Goal: Transaction & Acquisition: Purchase product/service

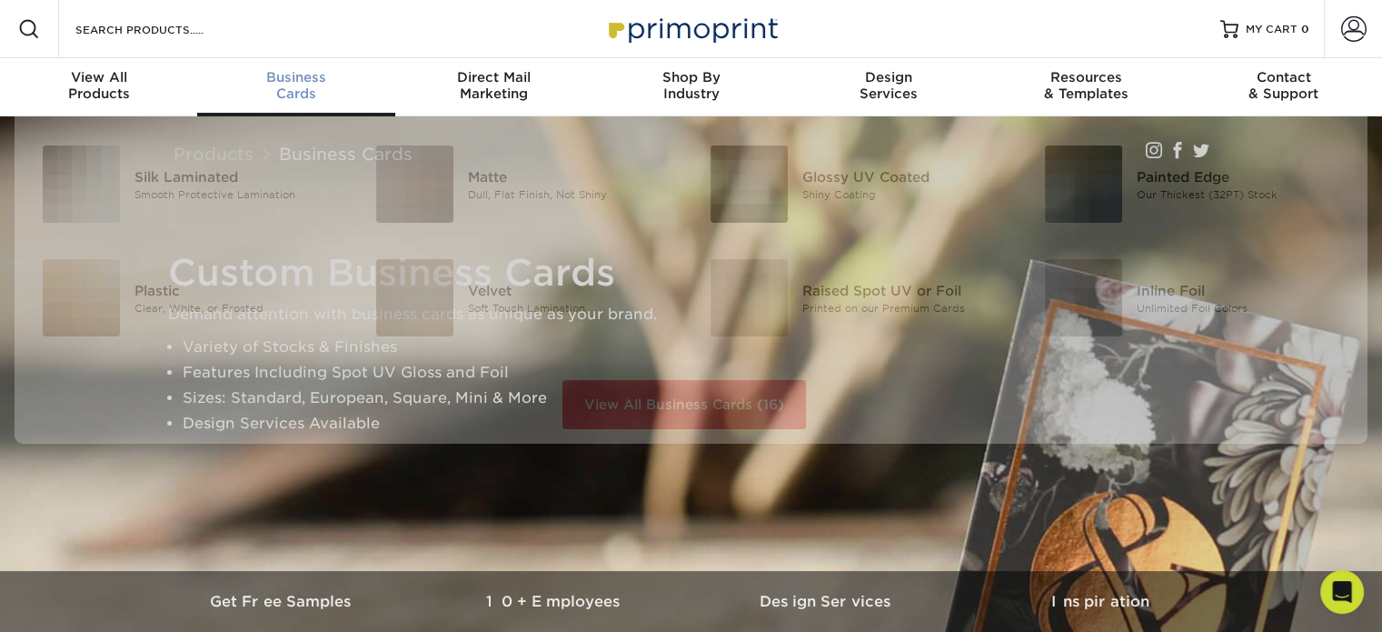
click at [309, 88] on div "Business Cards" at bounding box center [295, 85] width 197 height 33
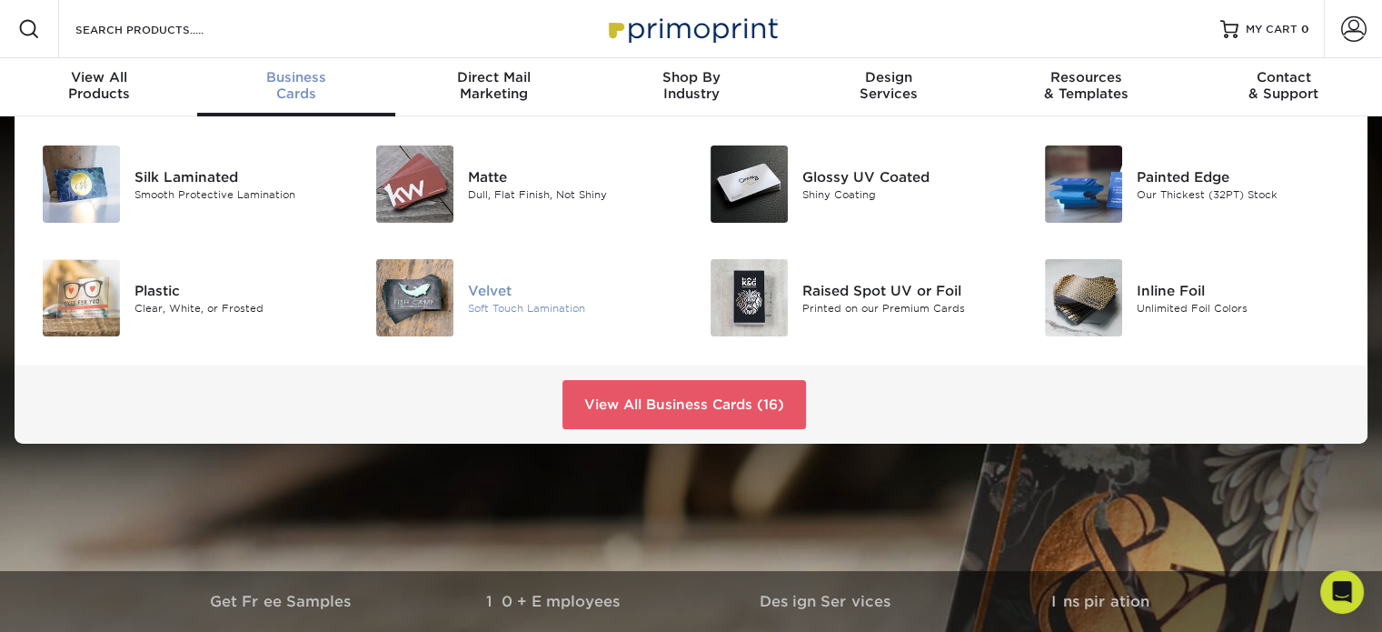
click at [439, 319] on img at bounding box center [414, 297] width 77 height 77
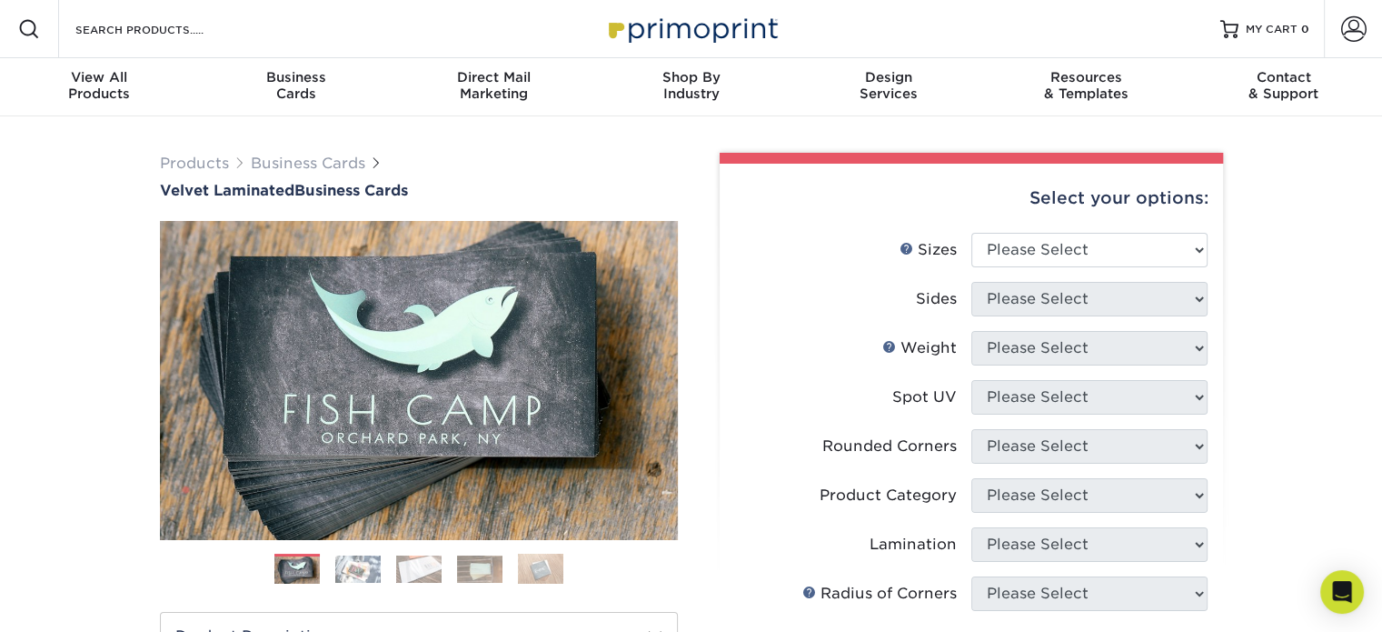
click at [368, 577] on img at bounding box center [357, 568] width 45 height 27
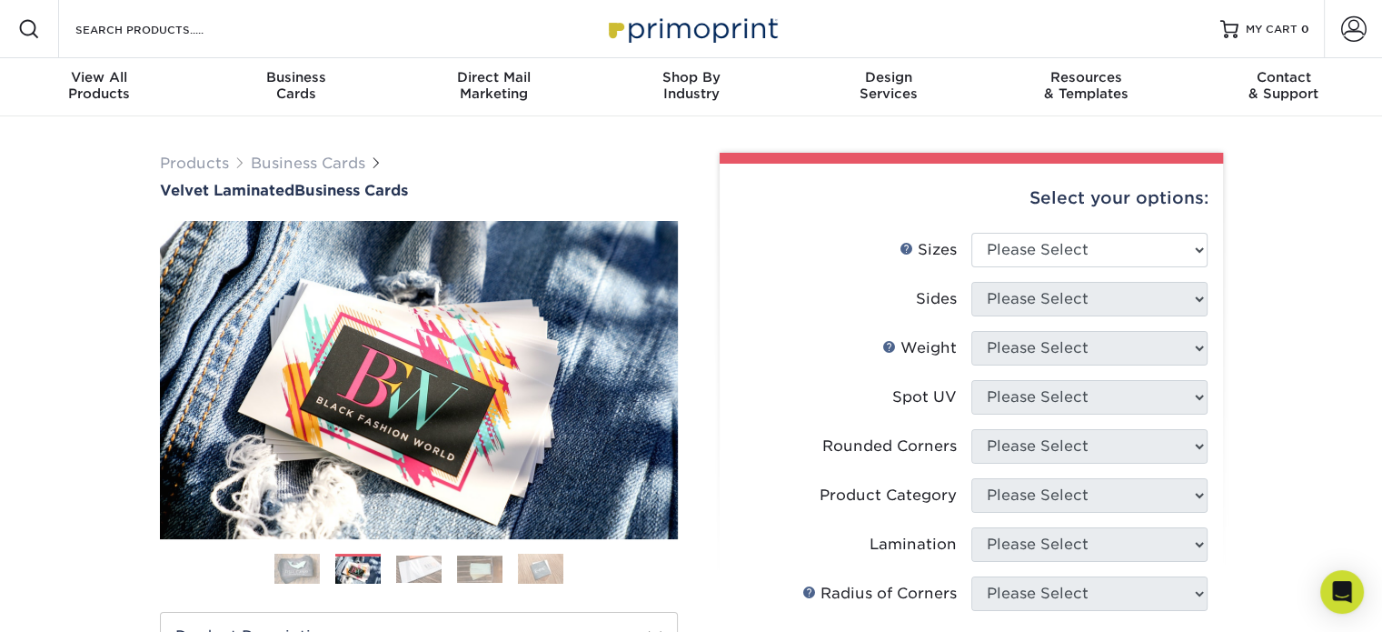
click at [414, 566] on img at bounding box center [418, 568] width 45 height 27
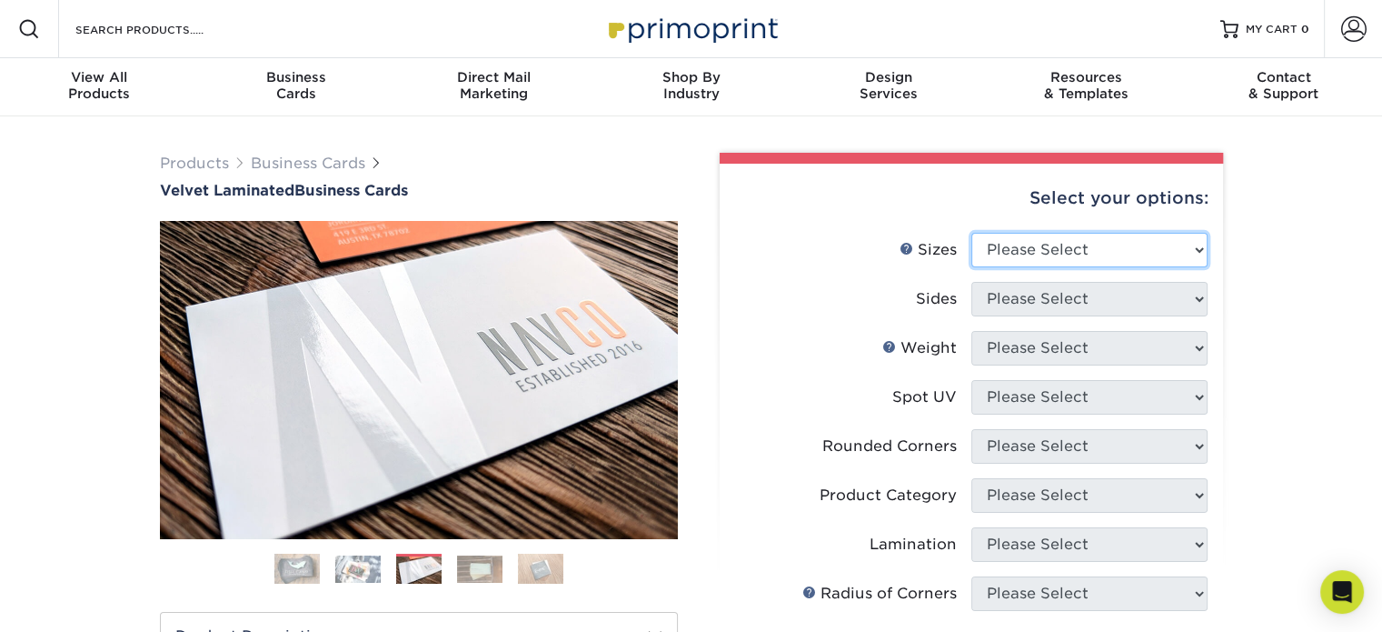
click at [1012, 243] on select "Please Select 1.5" x 3.5" - Mini 1.75" x 3.5" - Mini 2" x 2" - Square 2" x 3" -…" at bounding box center [1089, 250] width 236 height 35
select select "2.00x3.50"
click at [971, 233] on select "Please Select 1.5" x 3.5" - Mini 1.75" x 3.5" - Mini 2" x 2" - Square 2" x 3" -…" at bounding box center [1089, 250] width 236 height 35
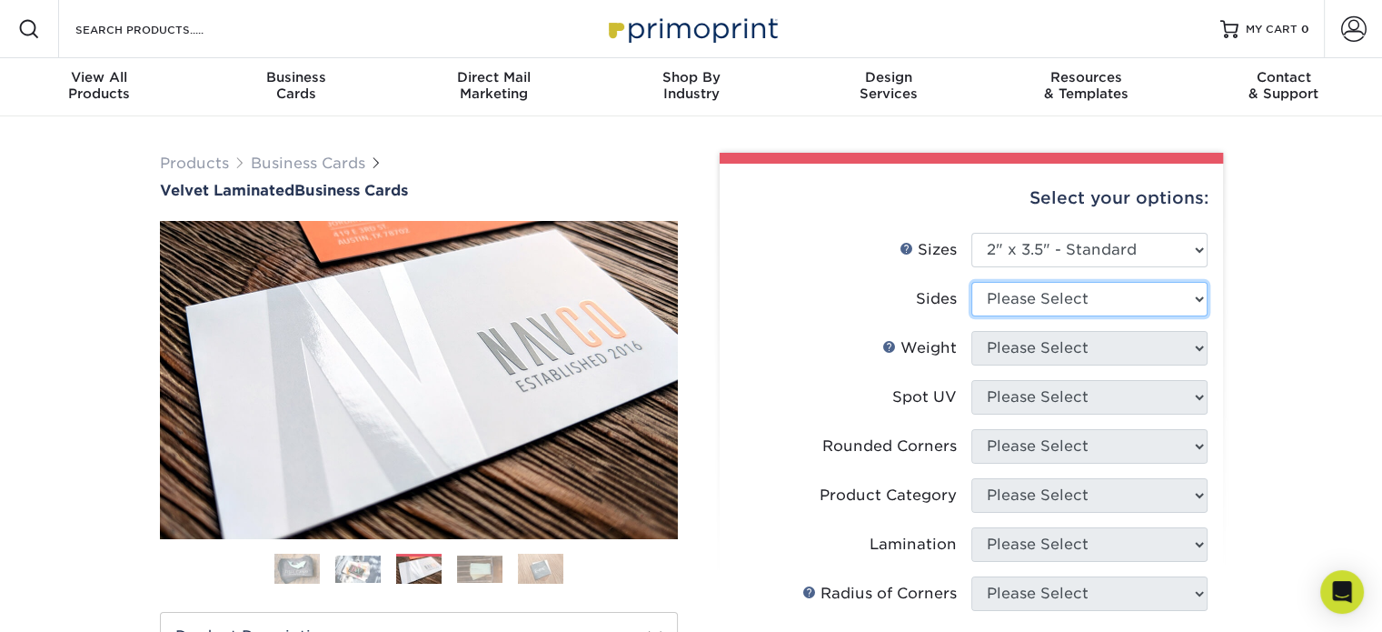
click at [1049, 286] on select "Please Select Print Both Sides Print Front Only" at bounding box center [1089, 299] width 236 height 35
select select "13abbda7-1d64-4f25-8bb2-c179b224825d"
click at [971, 282] on select "Please Select Print Both Sides Print Front Only" at bounding box center [1089, 299] width 236 height 35
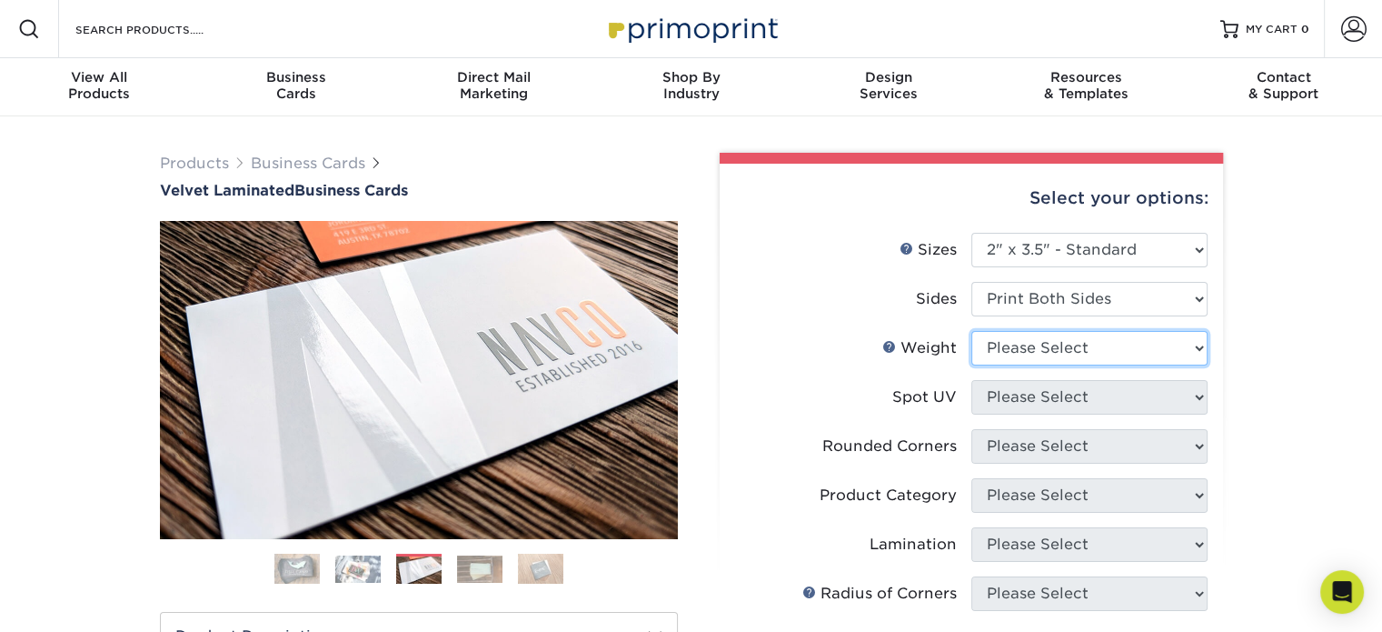
click at [1049, 348] on select "Please Select 16PT" at bounding box center [1089, 348] width 236 height 35
select select "16PT"
click at [971, 331] on select "Please Select 16PT" at bounding box center [1089, 348] width 236 height 35
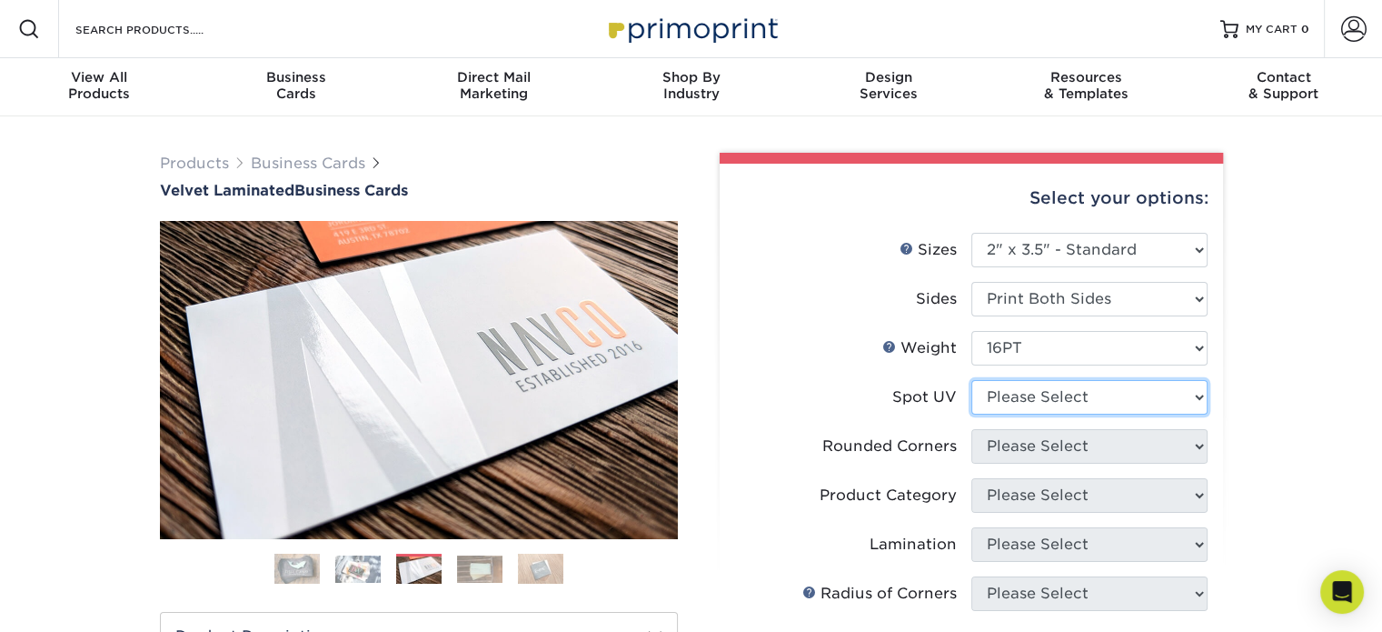
click at [1054, 396] on select "Please Select No Spot UV Front and Back (Both Sides) Front Only Back Only" at bounding box center [1089, 397] width 236 height 35
select select "3"
click at [971, 380] on select "Please Select No Spot UV Front and Back (Both Sides) Front Only Back Only" at bounding box center [1089, 397] width 236 height 35
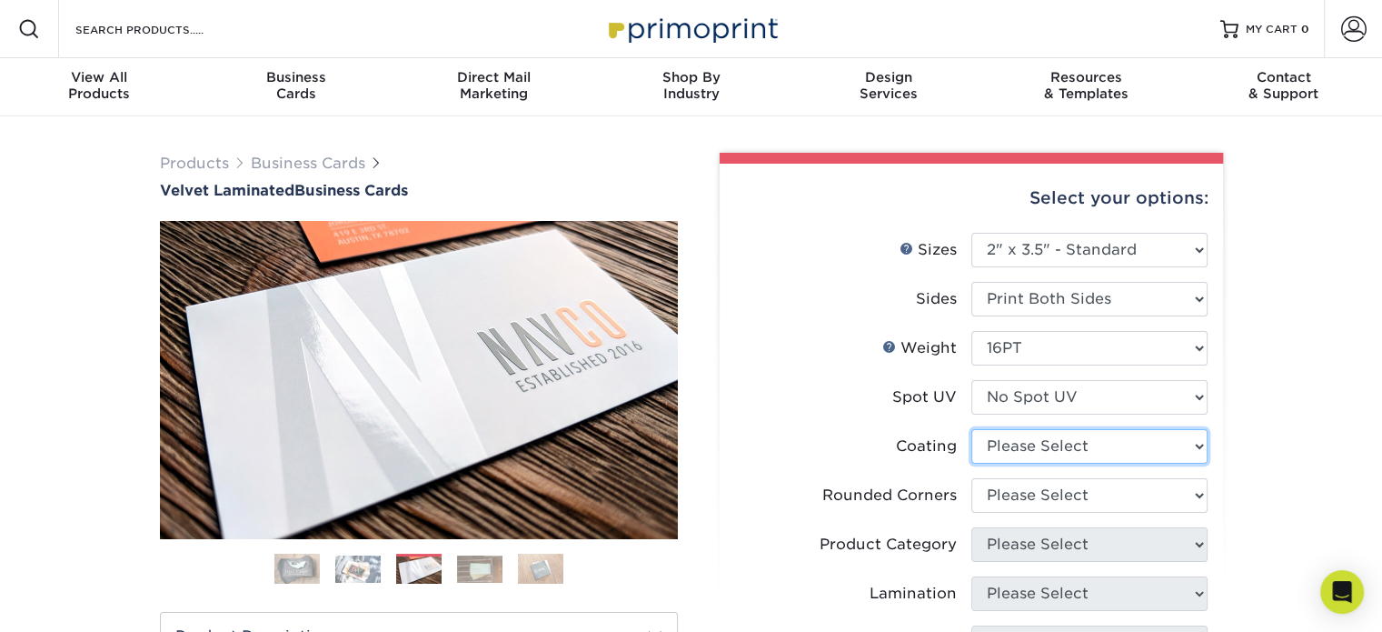
click at [1035, 444] on select at bounding box center [1089, 446] width 236 height 35
click at [971, 429] on select at bounding box center [1089, 446] width 236 height 35
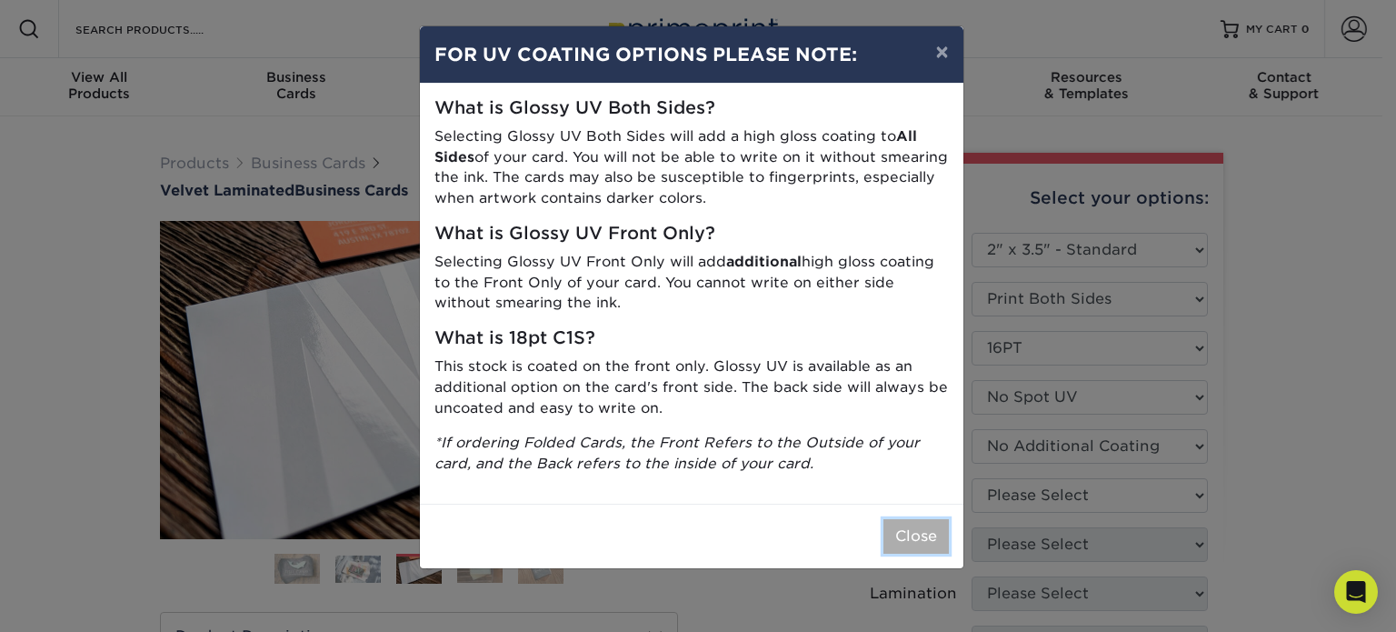
click at [905, 533] on button "Close" at bounding box center [915, 536] width 65 height 35
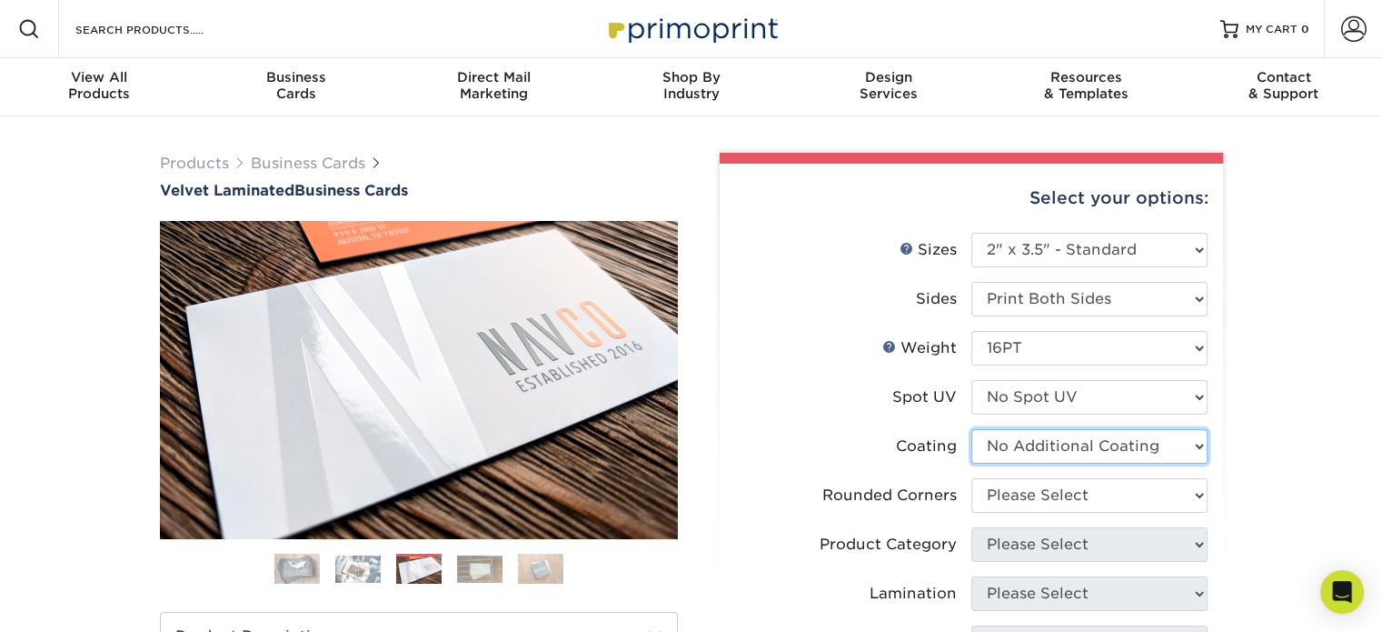
click at [1061, 451] on select at bounding box center [1089, 446] width 236 height 35
select select "-1"
click at [971, 429] on select at bounding box center [1089, 446] width 236 height 35
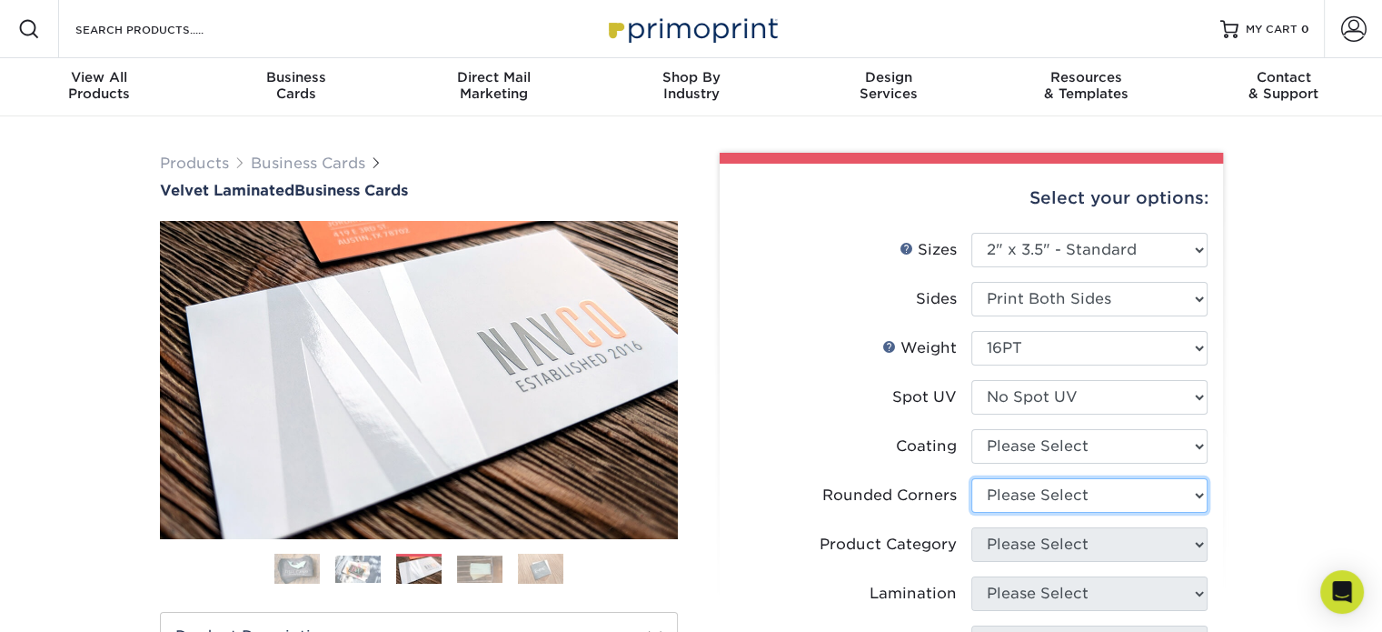
click at [1017, 493] on select "Please Select Yes - Round 2 Corners Yes - Round 4 Corners No" at bounding box center [1089, 495] width 236 height 35
select select "0"
click at [971, 478] on select "Please Select Yes - Round 2 Corners Yes - Round 4 Corners No" at bounding box center [1089, 495] width 236 height 35
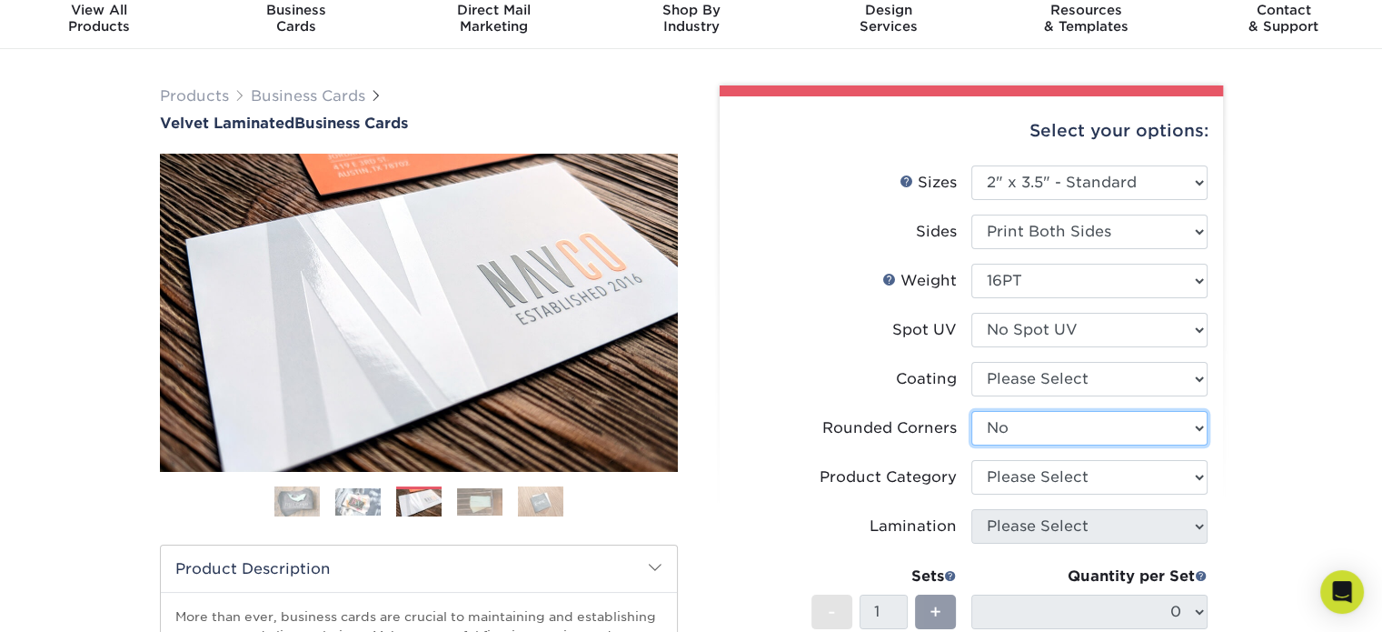
scroll to position [121, 0]
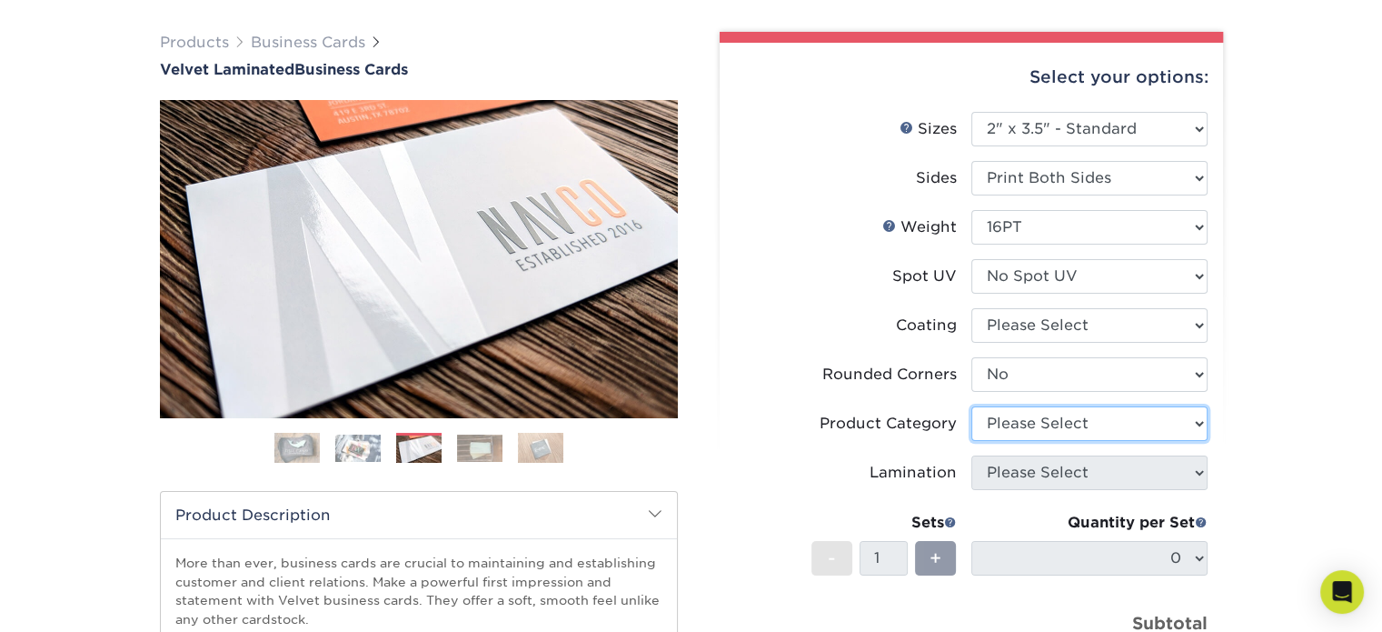
click at [1043, 424] on select "Please Select" at bounding box center [1089, 423] width 236 height 35
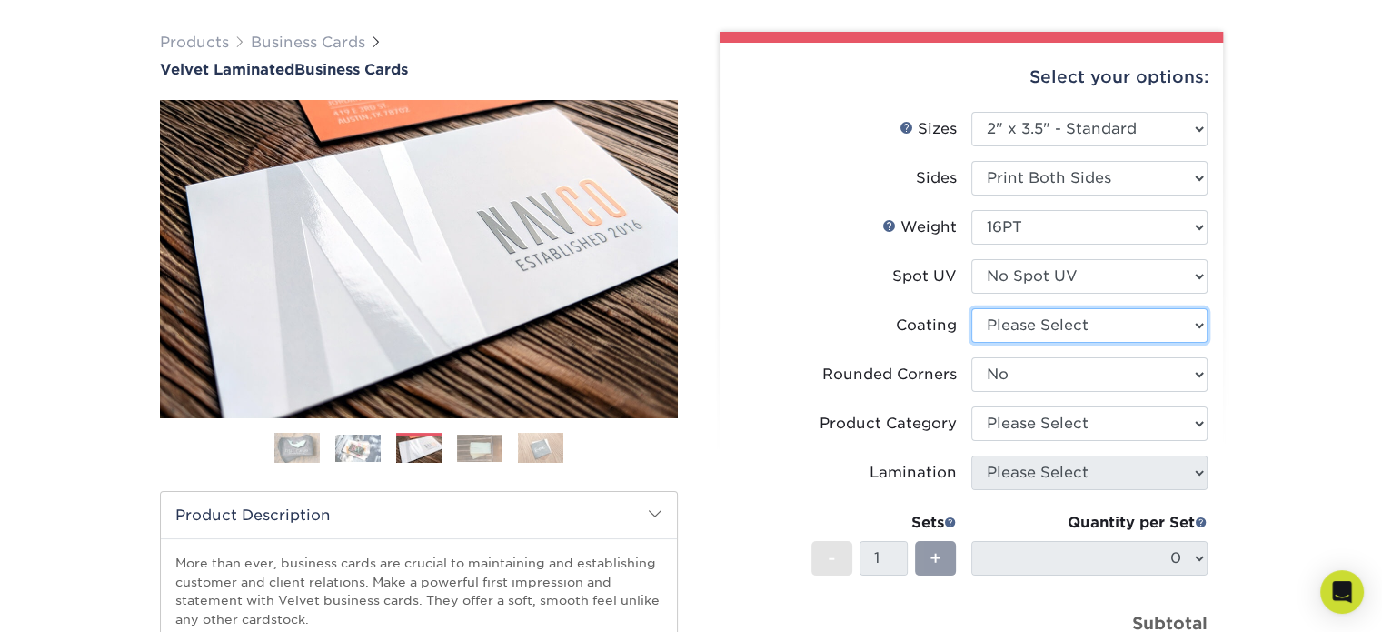
click at [1022, 323] on select at bounding box center [1089, 325] width 236 height 35
select select "3e7618de-abca-4bda-9f97-8b9129e913d8"
click at [971, 308] on select at bounding box center [1089, 325] width 236 height 35
select select "-1"
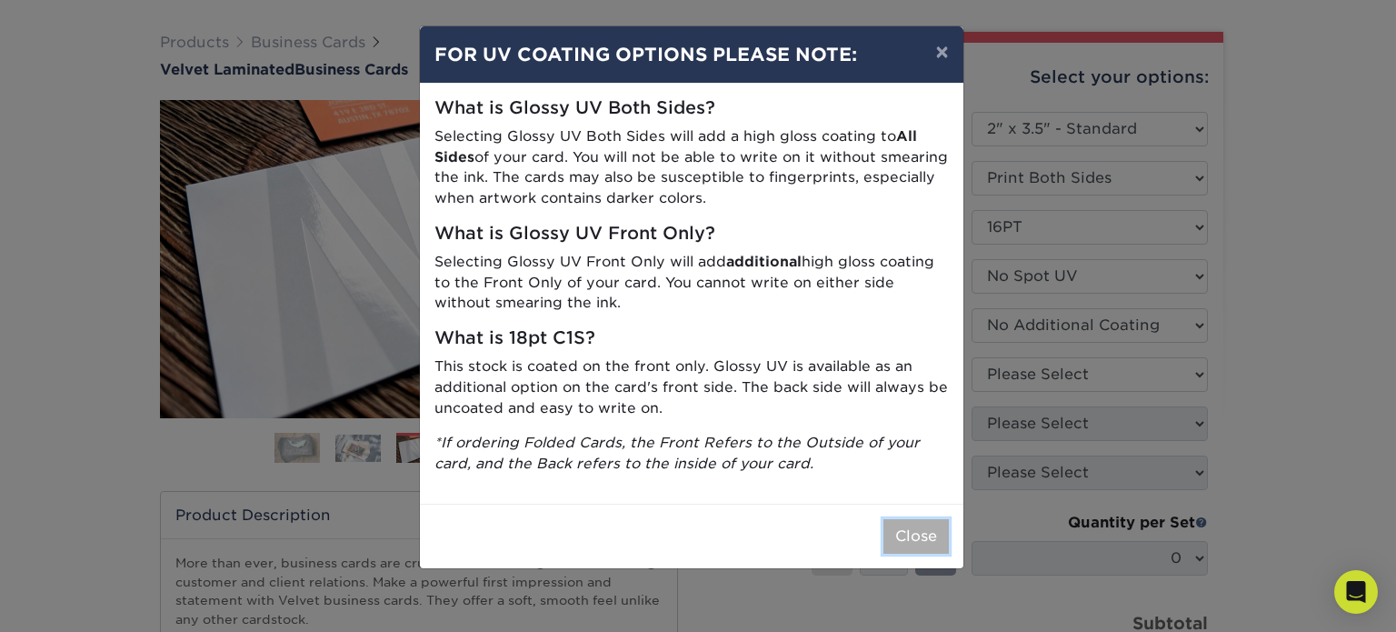
click at [925, 532] on button "Close" at bounding box center [915, 536] width 65 height 35
